Goal: Task Accomplishment & Management: Manage account settings

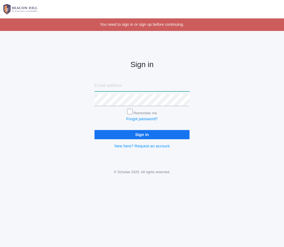
type input "clararhamilton@gmail.com"
click at [142, 133] on input "Sign in" at bounding box center [141, 134] width 95 height 9
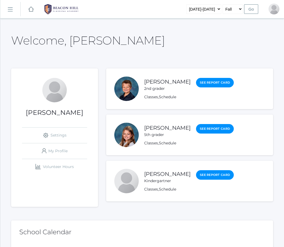
click at [158, 128] on link "[PERSON_NAME]" at bounding box center [167, 127] width 46 height 7
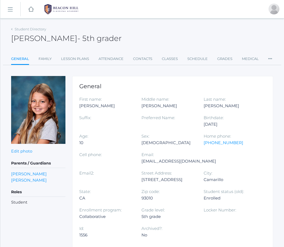
click at [75, 61] on link "Lesson Plans" at bounding box center [75, 58] width 28 height 11
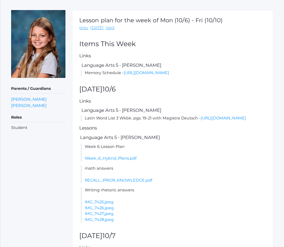
scroll to position [70, 0]
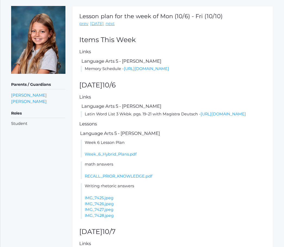
click at [200, 116] on link "[URL][DOMAIN_NAME]" at bounding box center [222, 113] width 45 height 5
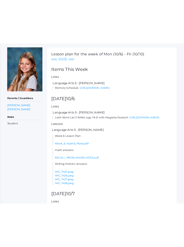
scroll to position [0, 0]
